Goal: Transaction & Acquisition: Purchase product/service

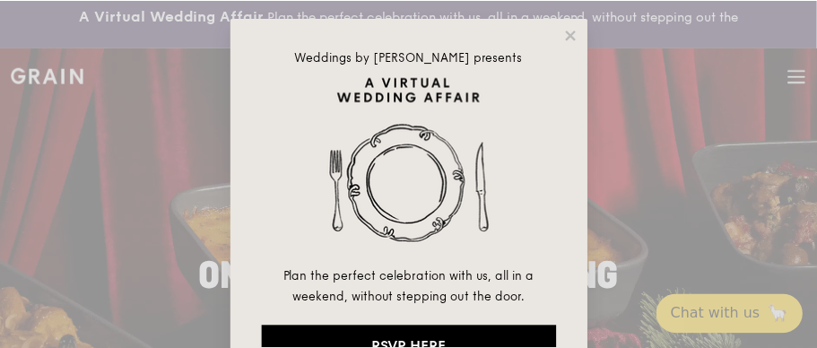
scroll to position [17, 0]
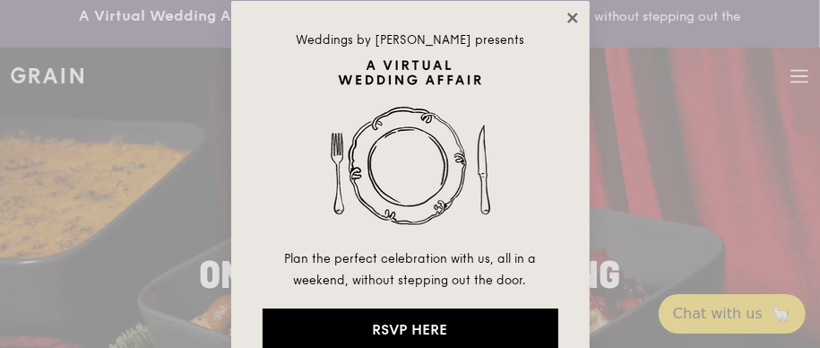
click at [567, 14] on icon at bounding box center [573, 18] width 16 height 16
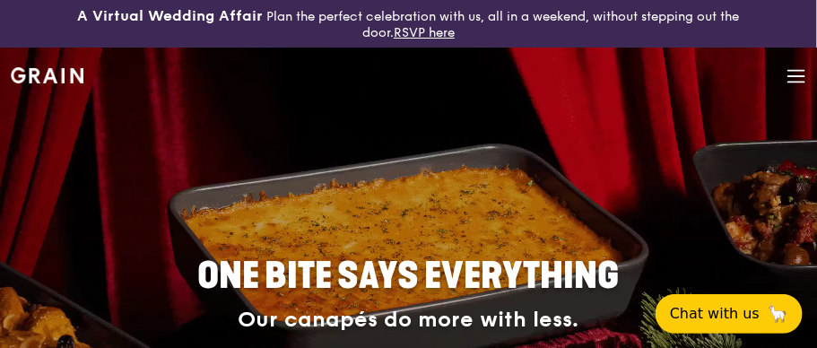
click at [801, 80] on icon at bounding box center [796, 76] width 20 height 20
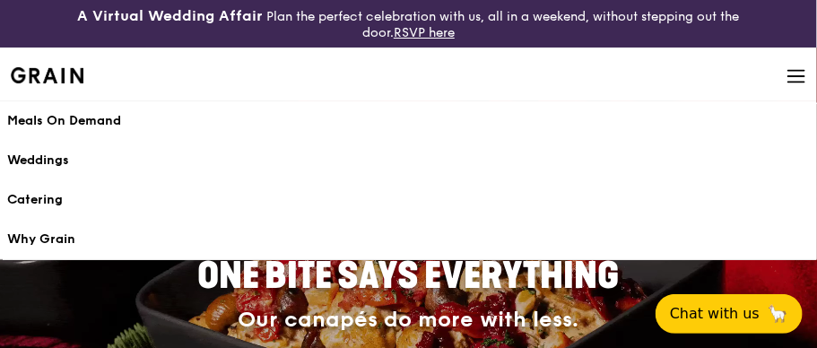
click at [91, 121] on div "Meals On Demand" at bounding box center [408, 121] width 802 height 18
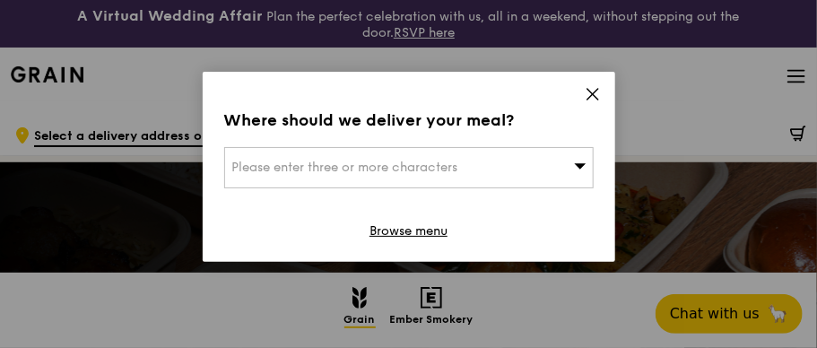
click at [585, 165] on icon at bounding box center [580, 165] width 13 height 13
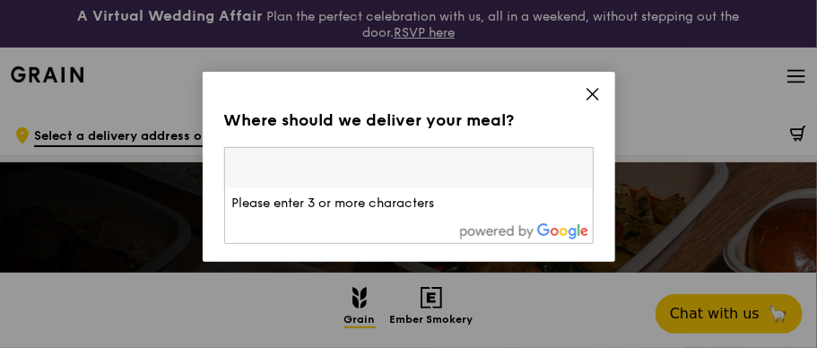
click at [596, 91] on icon at bounding box center [593, 94] width 16 height 16
